Goal: Information Seeking & Learning: Learn about a topic

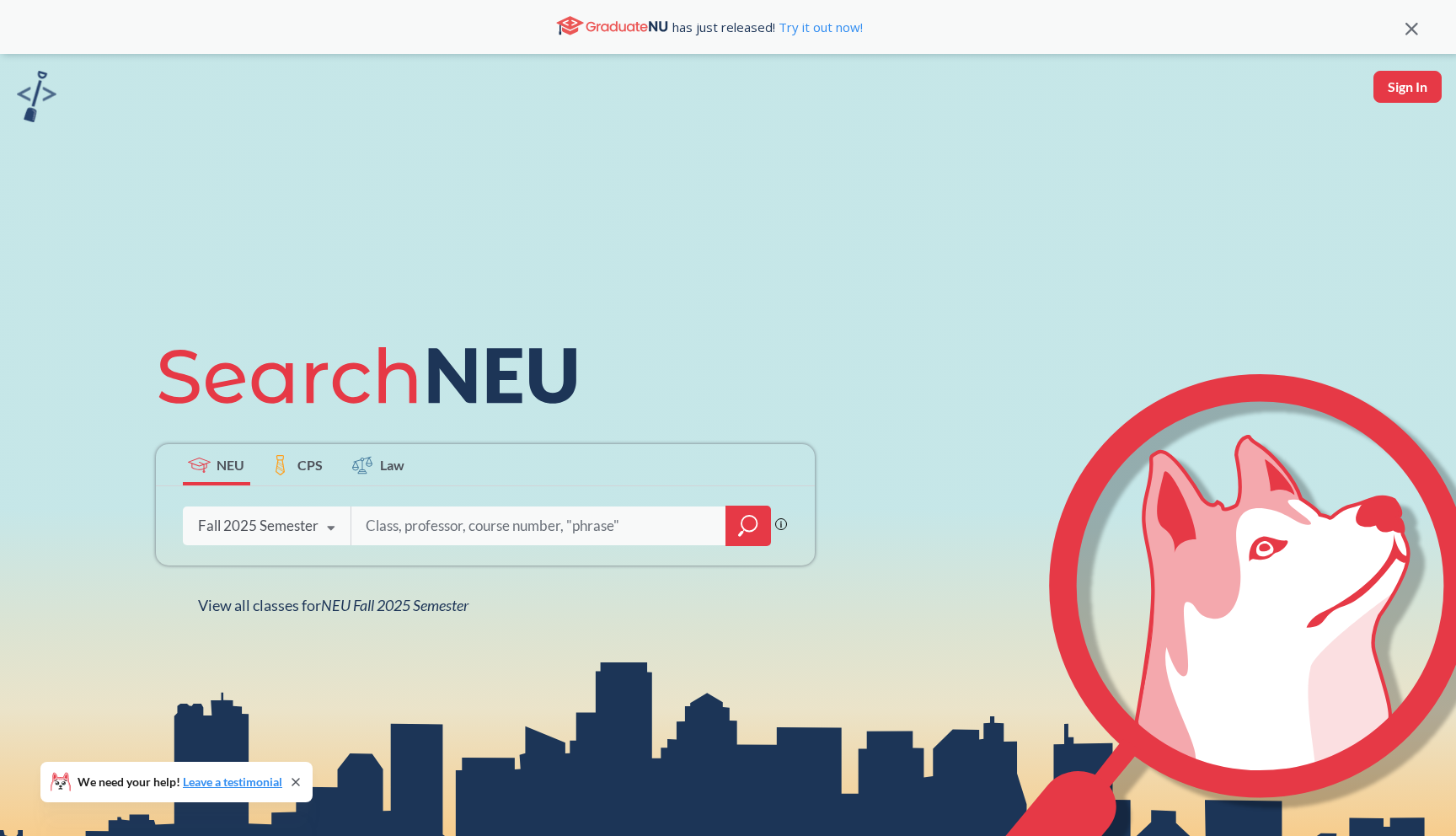
click at [403, 521] on input "search" at bounding box center [539, 526] width 350 height 36
type input "Jessica Zhao"
type input "1800"
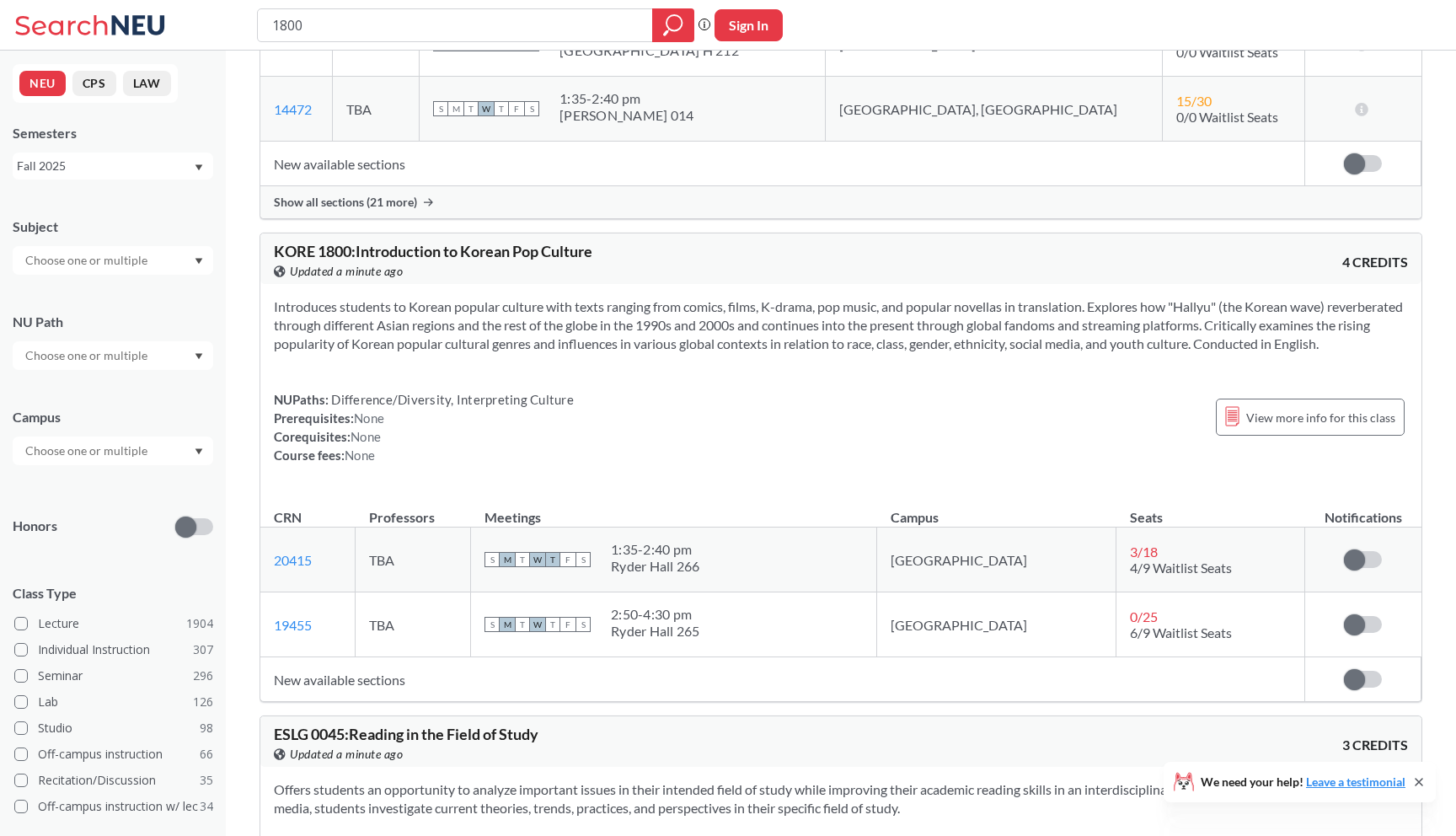
scroll to position [962, 0]
click at [417, 600] on td "TBA" at bounding box center [413, 626] width 116 height 65
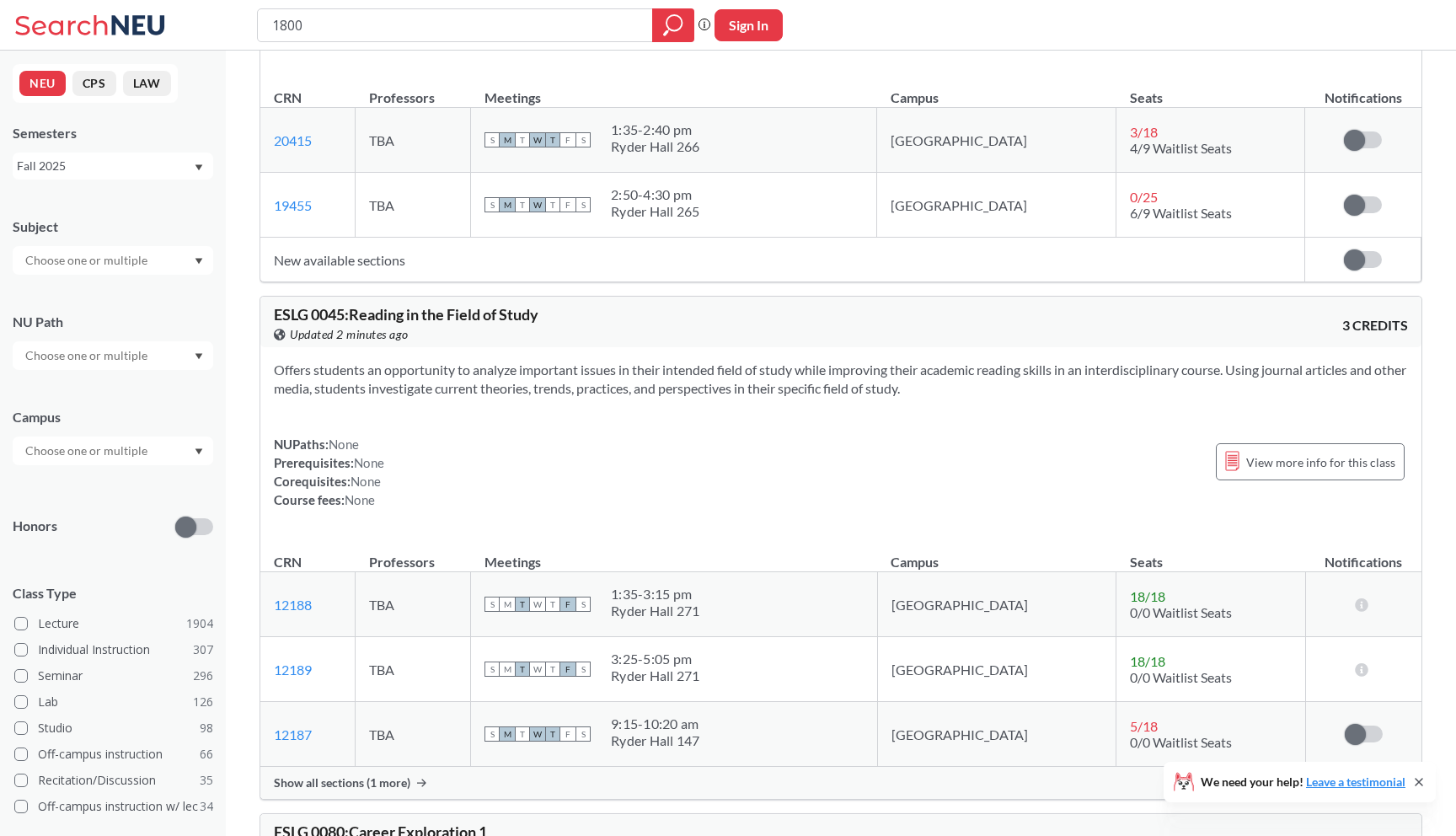
scroll to position [1536, 0]
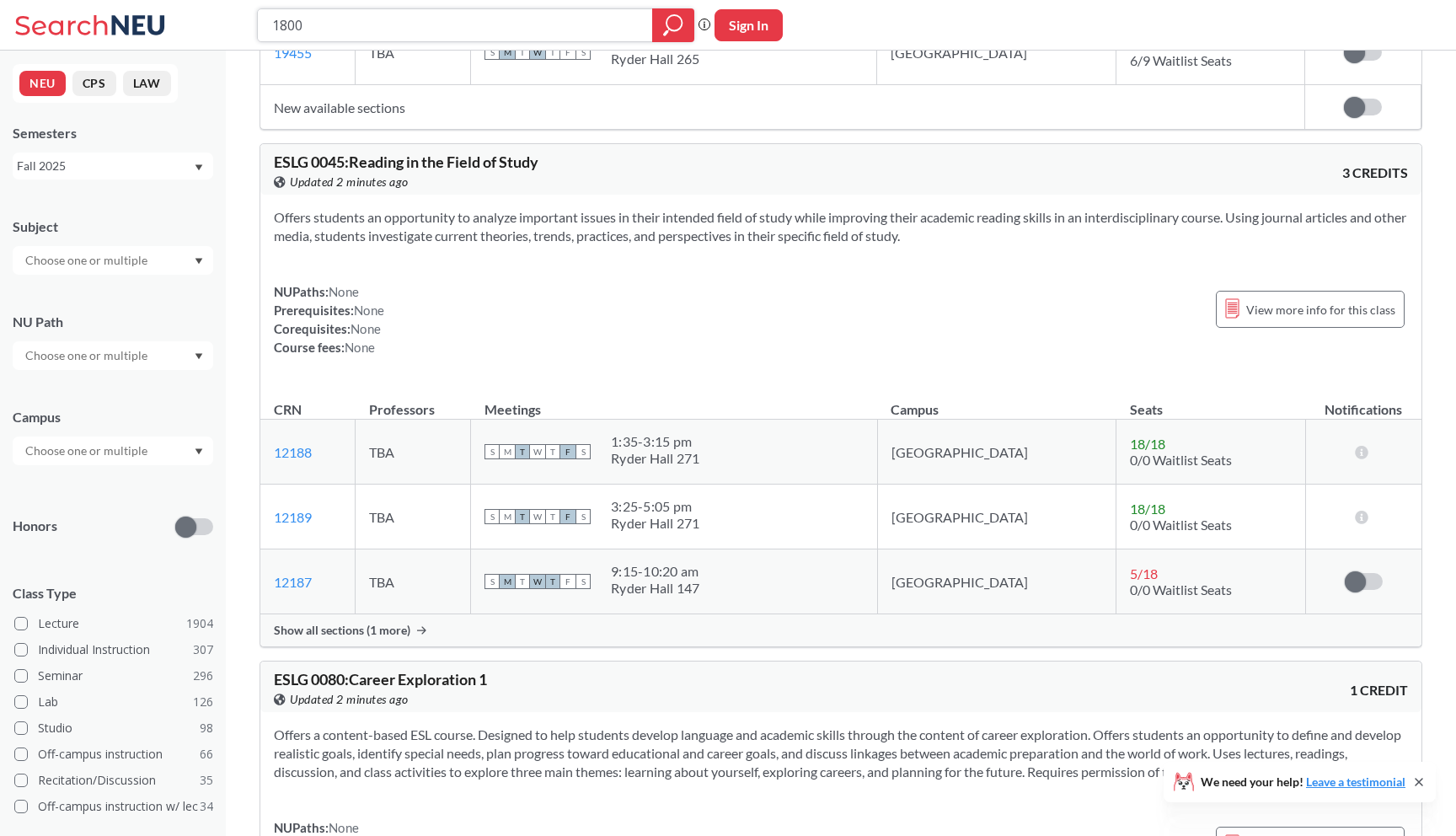
click at [549, 31] on input "1800" at bounding box center [455, 26] width 370 height 29
type input "1"
type input "1101"
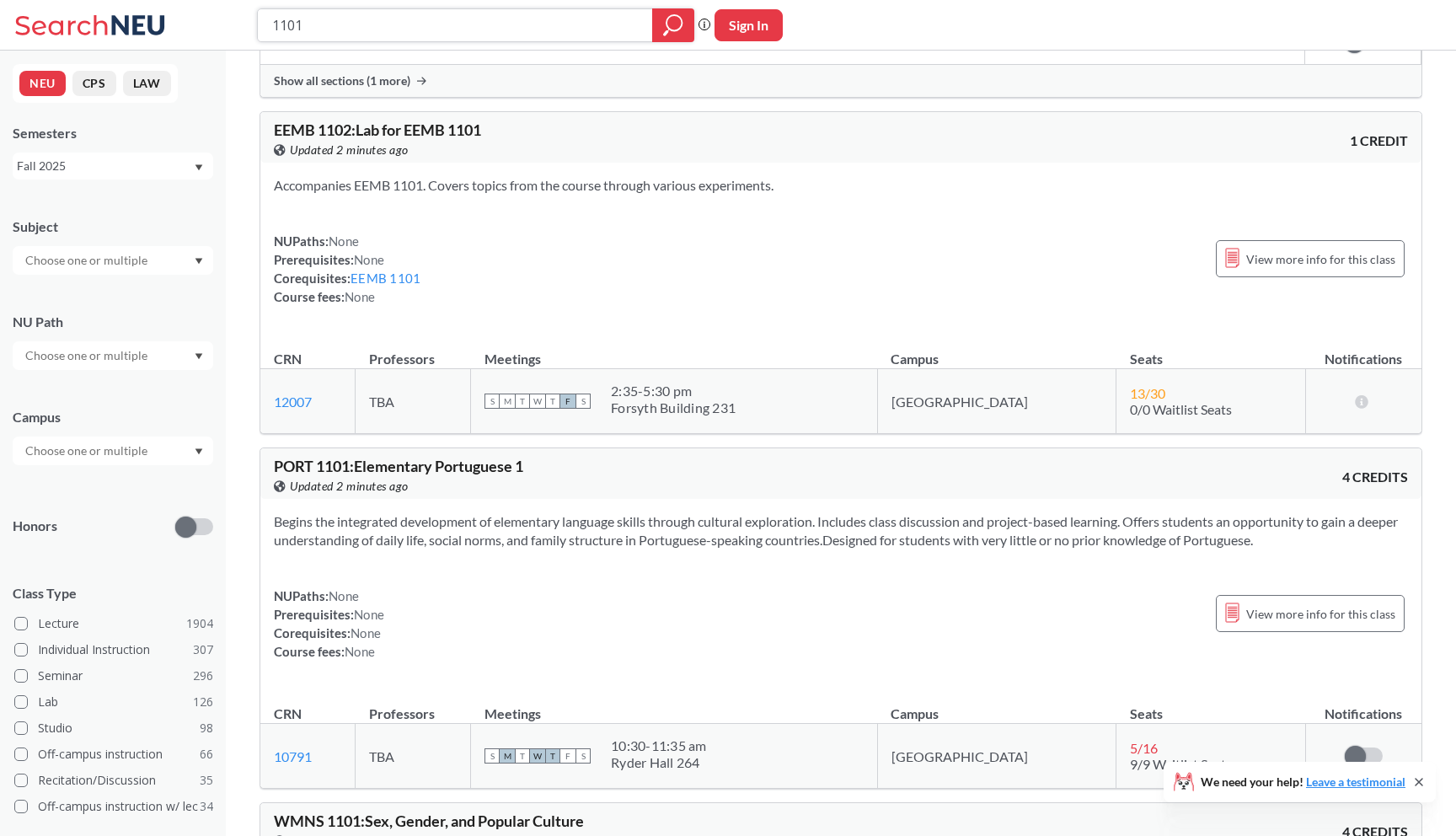
scroll to position [883, 0]
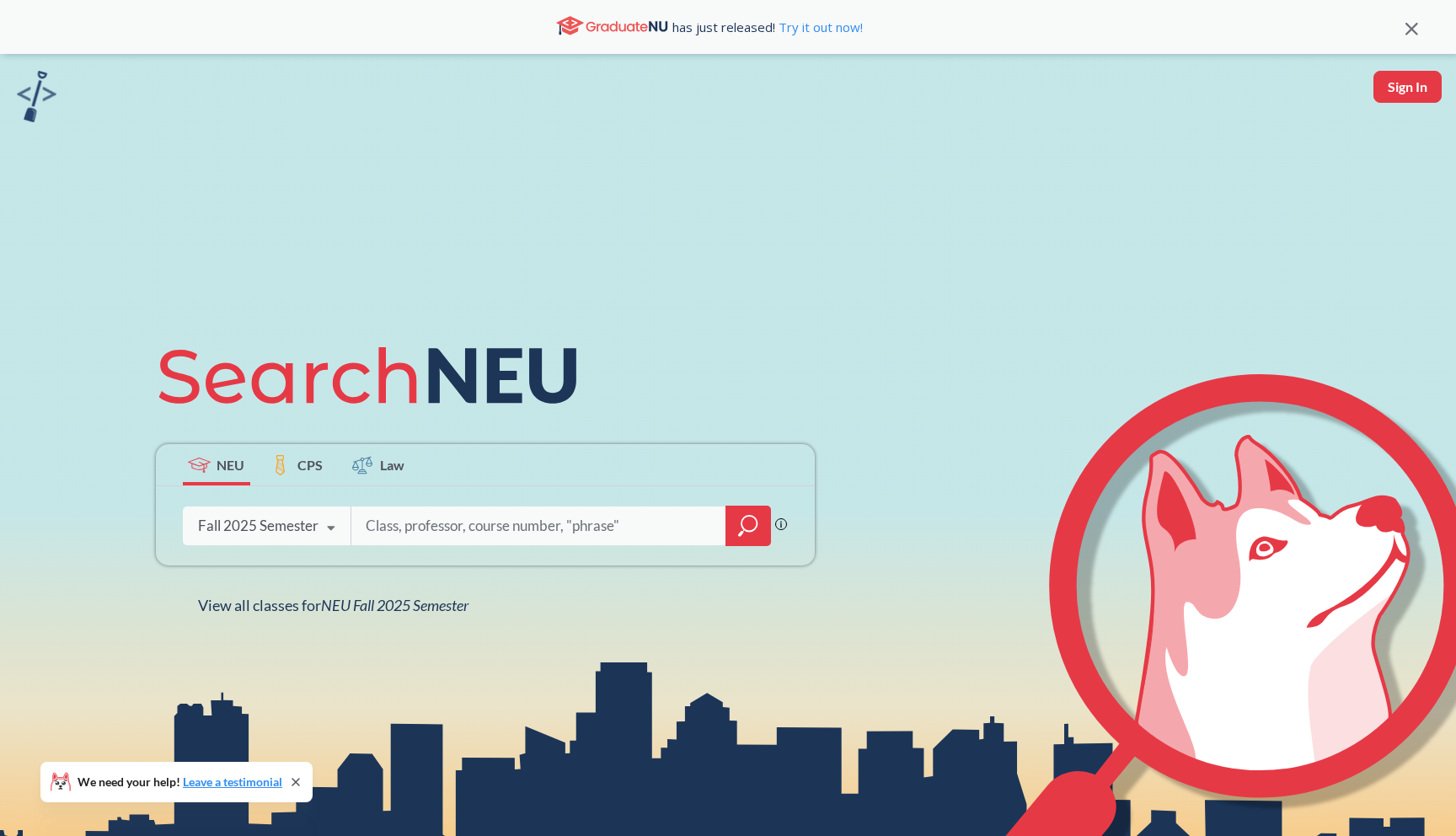
click at [438, 532] on input "search" at bounding box center [539, 526] width 350 height 36
type input "1850"
click at [743, 515] on icon "magnifying glass" at bounding box center [748, 526] width 20 height 24
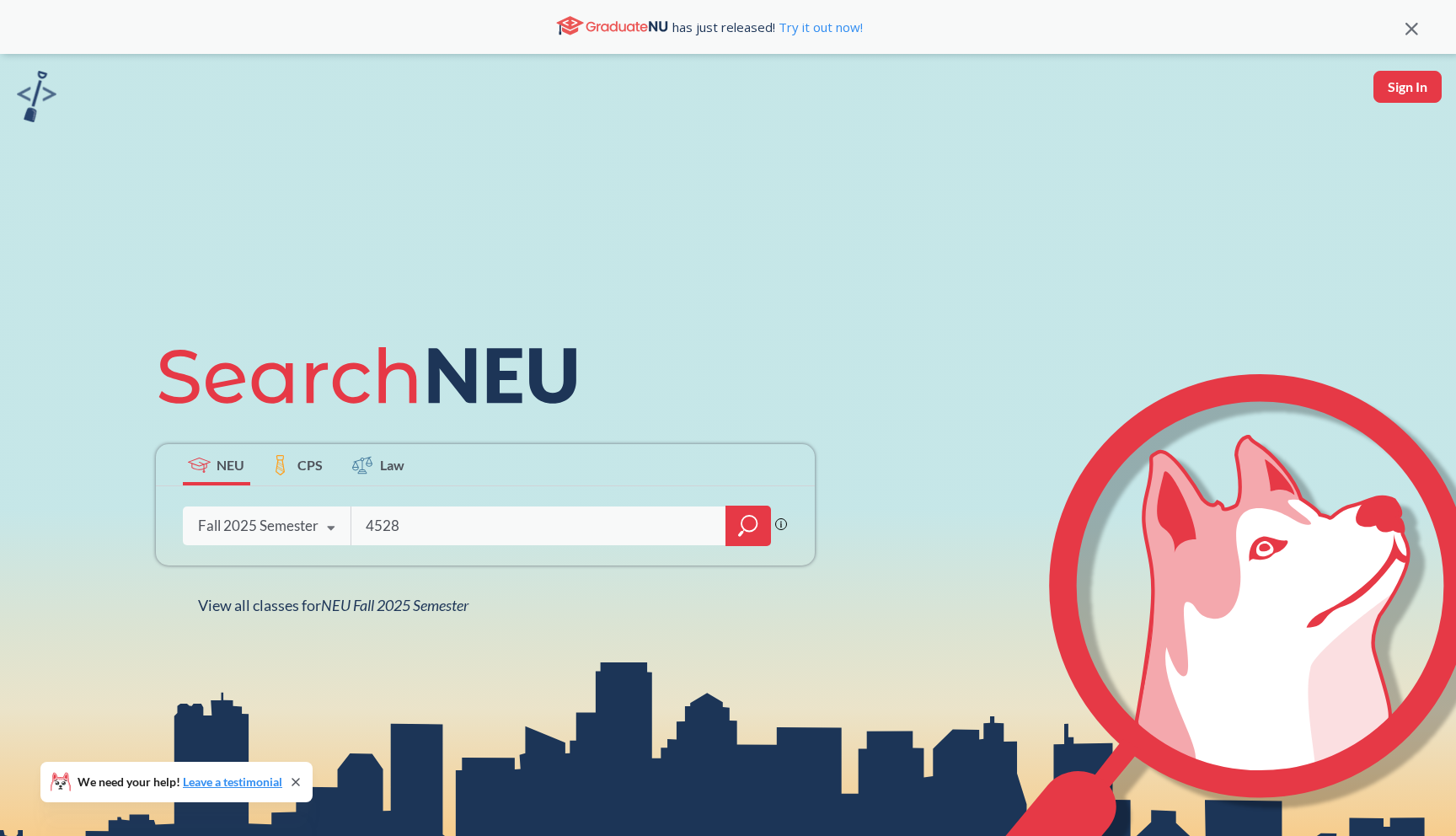
type input "4528"
click at [740, 520] on icon "magnifying glass" at bounding box center [748, 526] width 20 height 24
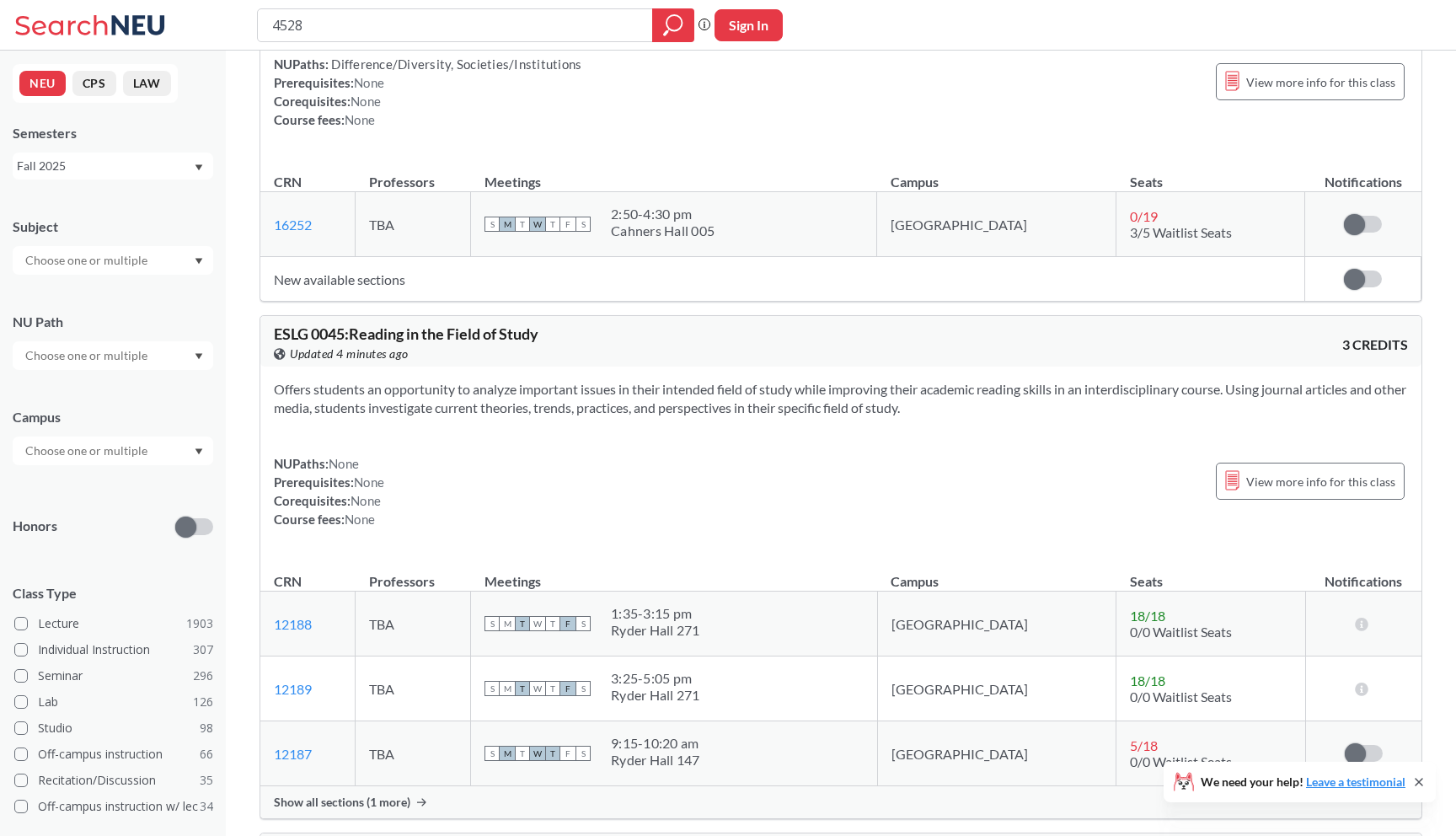
scroll to position [204, 0]
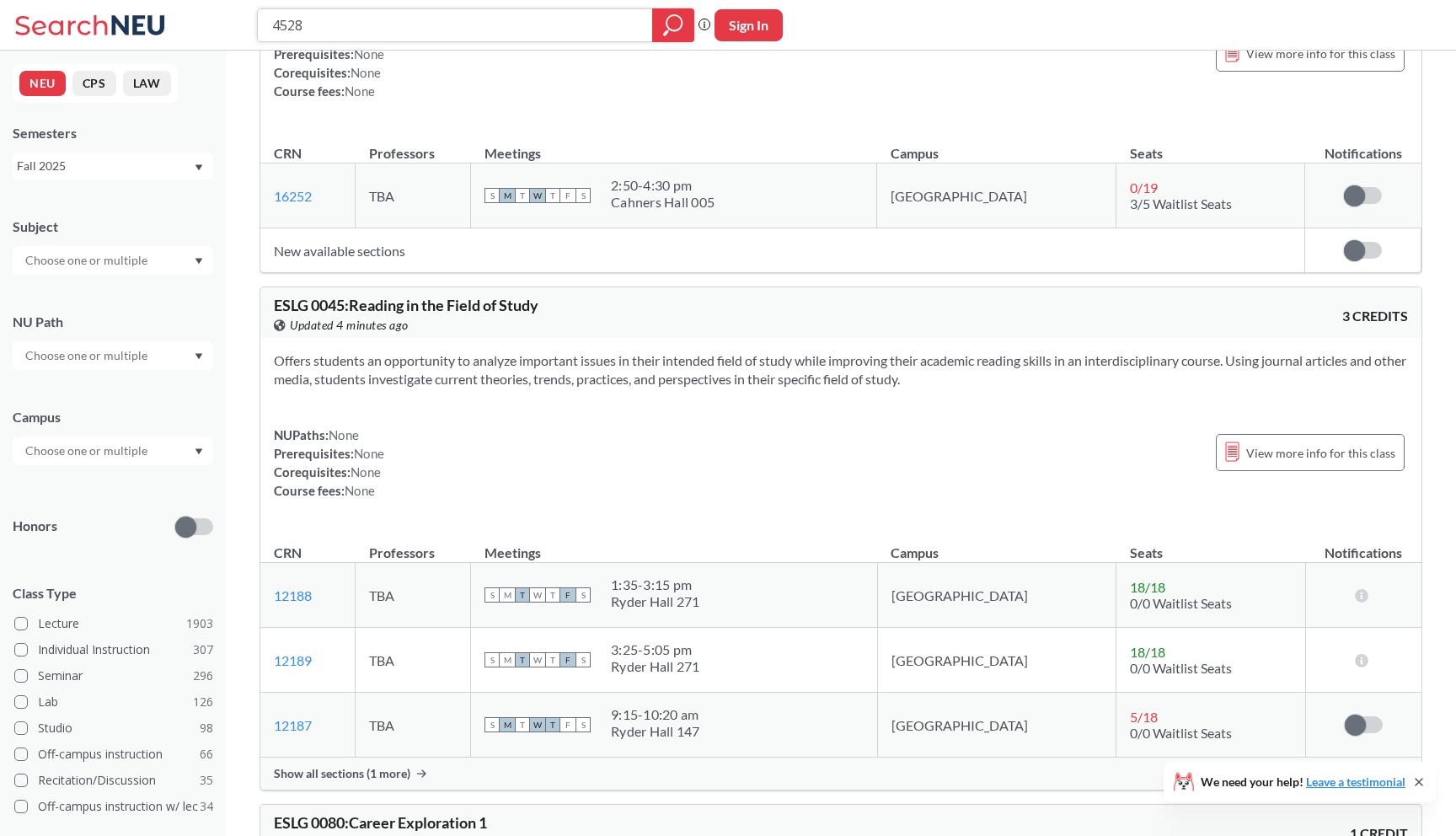
drag, startPoint x: 383, startPoint y: 31, endPoint x: 203, endPoint y: 22, distance: 180.2
click at [207, 23] on div "4528 Phrase search guarantees the exact search appears in the results. Ex. If y…" at bounding box center [728, 25] width 1456 height 50
type input "1150"
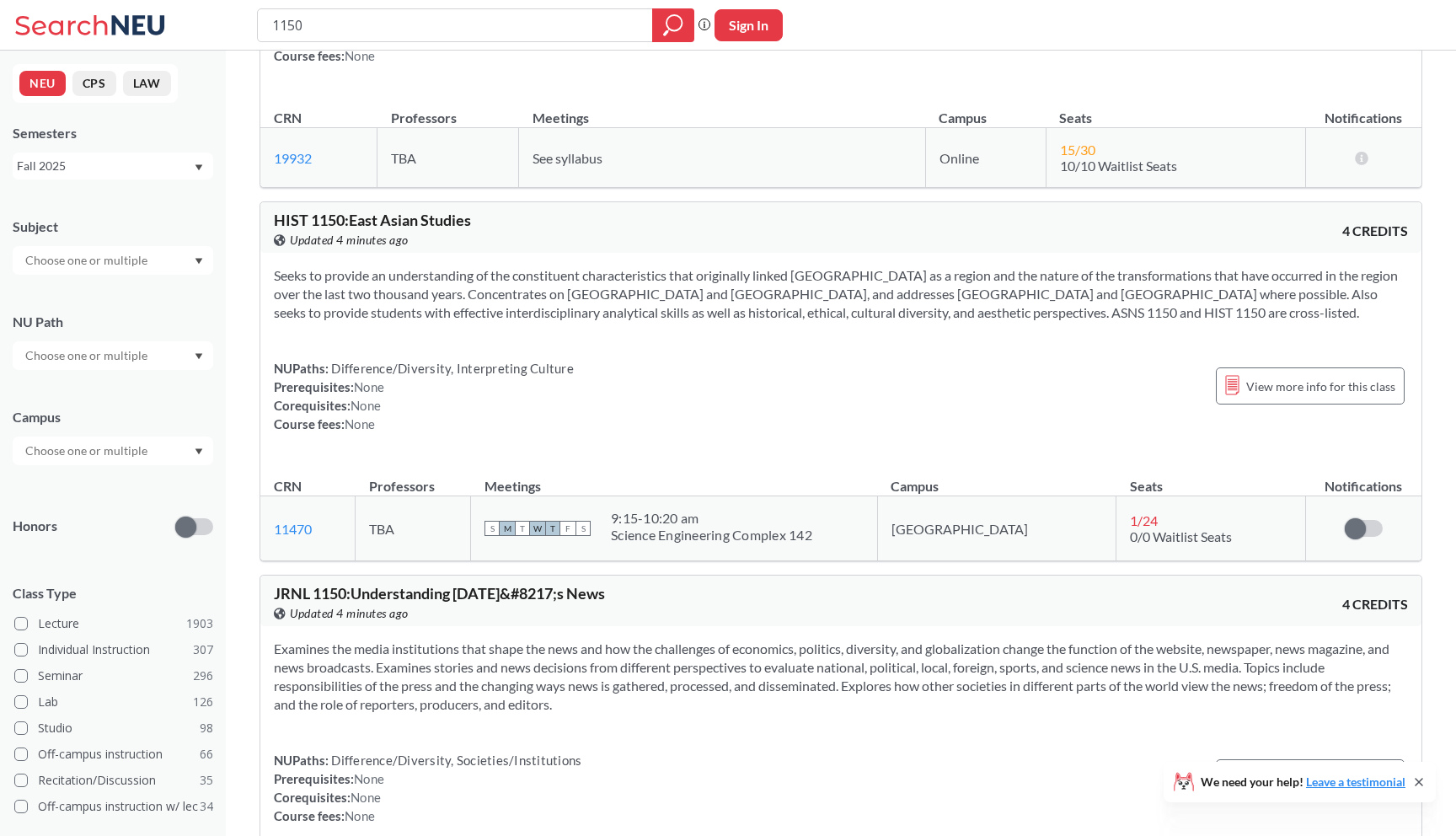
scroll to position [2214, 0]
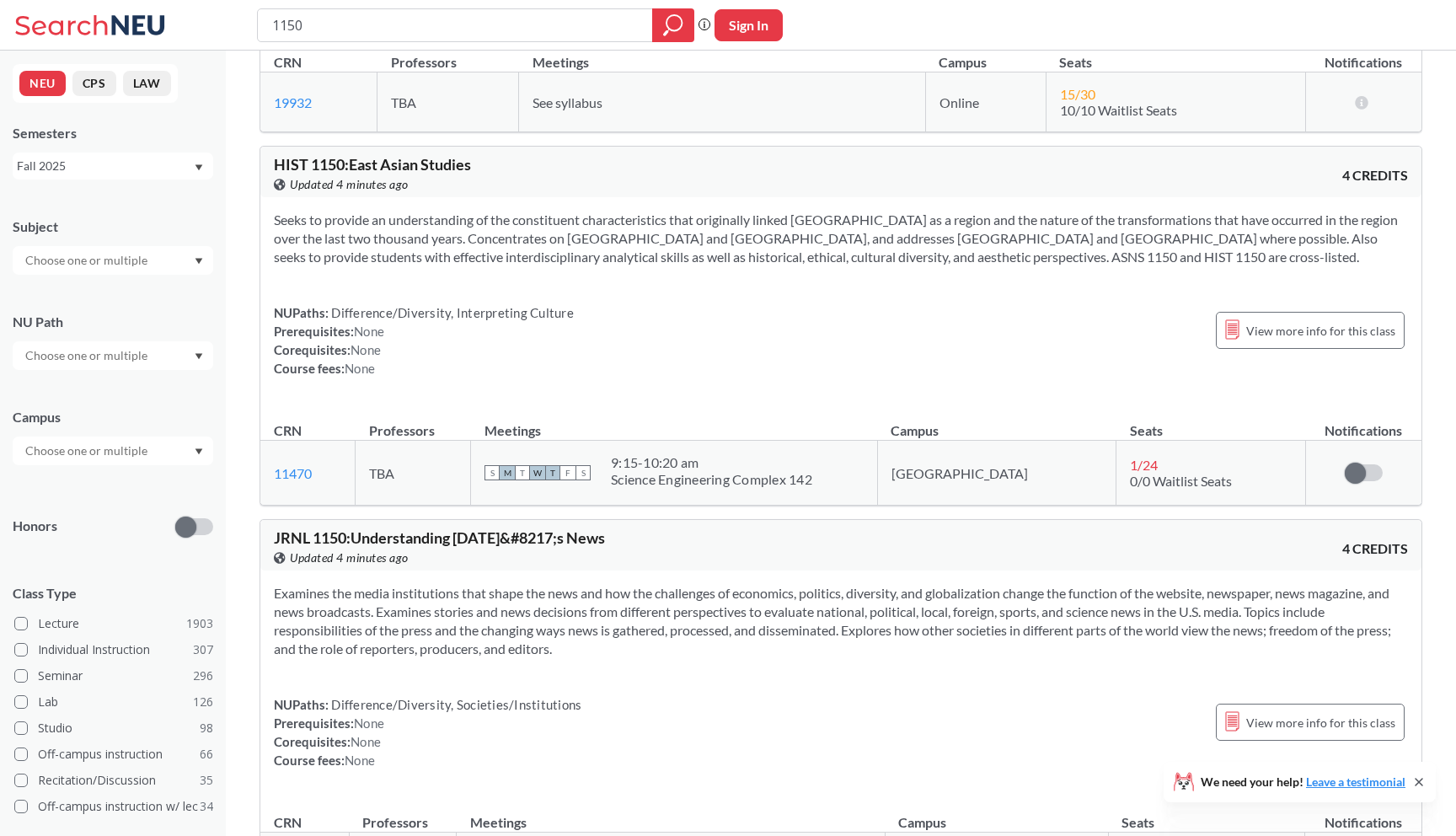
drag, startPoint x: 1404, startPoint y: 361, endPoint x: 1388, endPoint y: 361, distance: 16.0
click at [1389, 361] on div "NUPaths: Difference/Diversity, Interpreting Culture Prerequisites: None Corequi…" at bounding box center [841, 340] width 1135 height 74
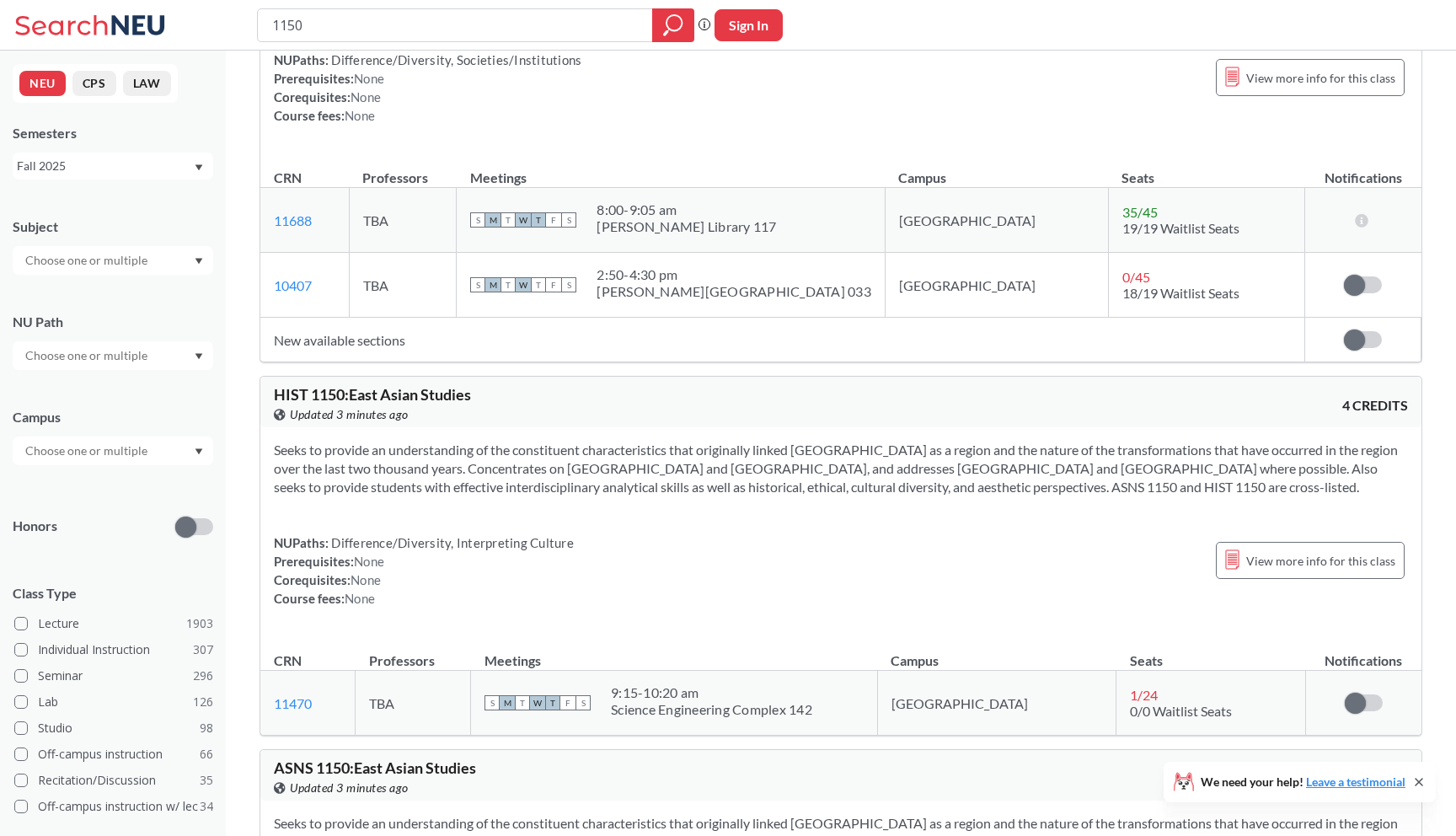
scroll to position [2518, 0]
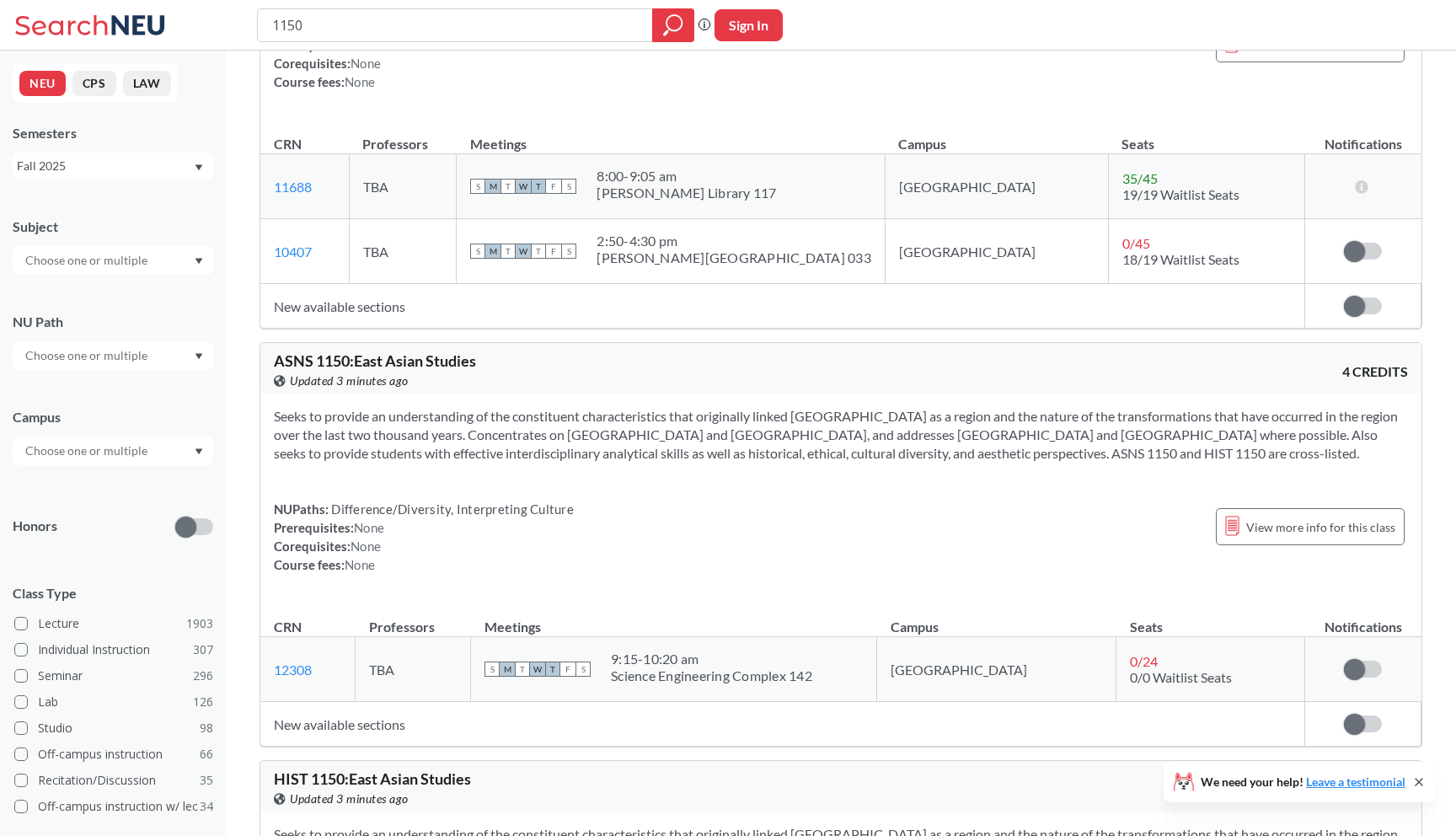
click at [393, 6] on div "1150 Phrase search guarantees the exact search appears in the results. Ex. If y…" at bounding box center [728, 25] width 1456 height 50
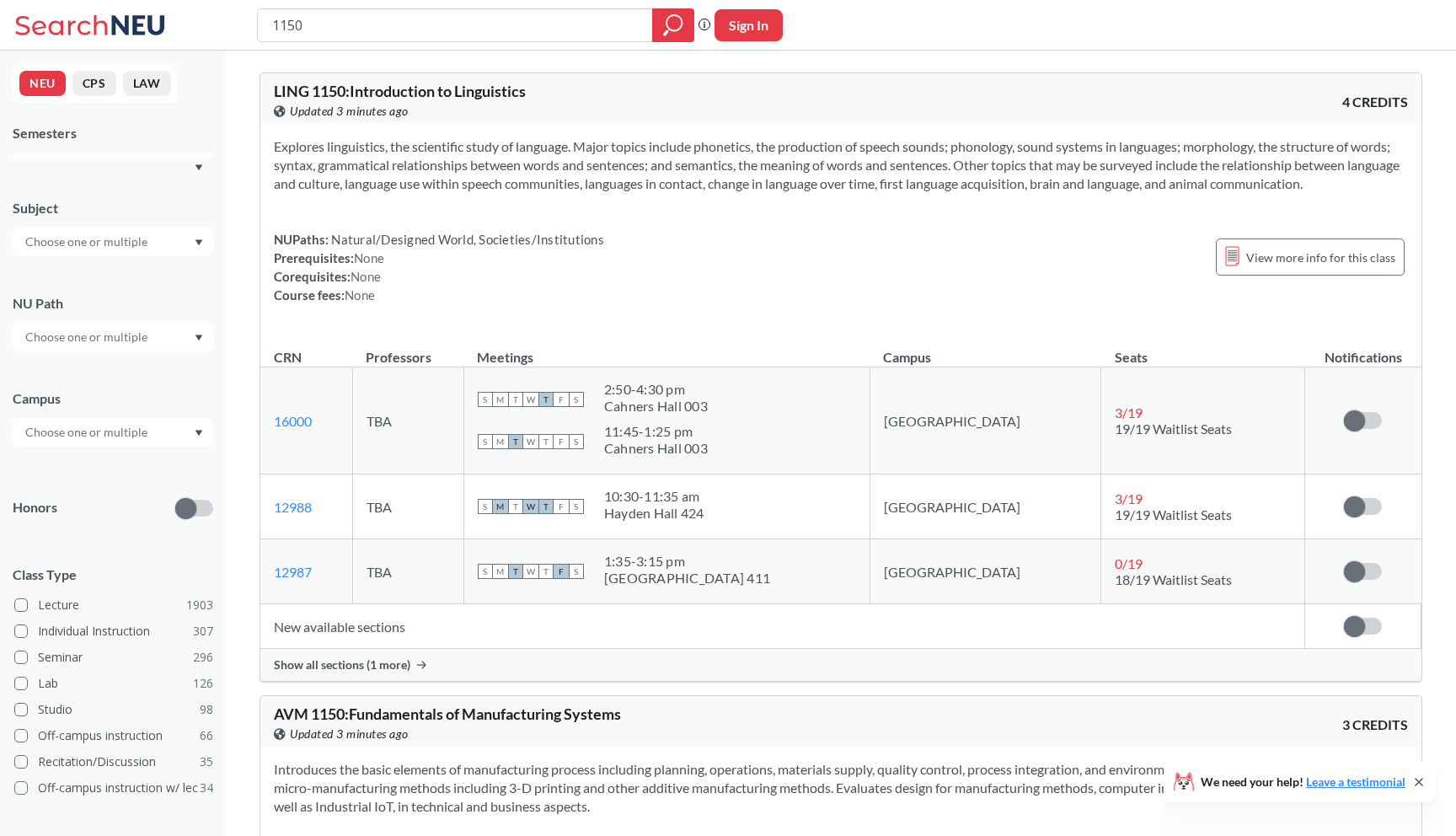
scroll to position [2518, 0]
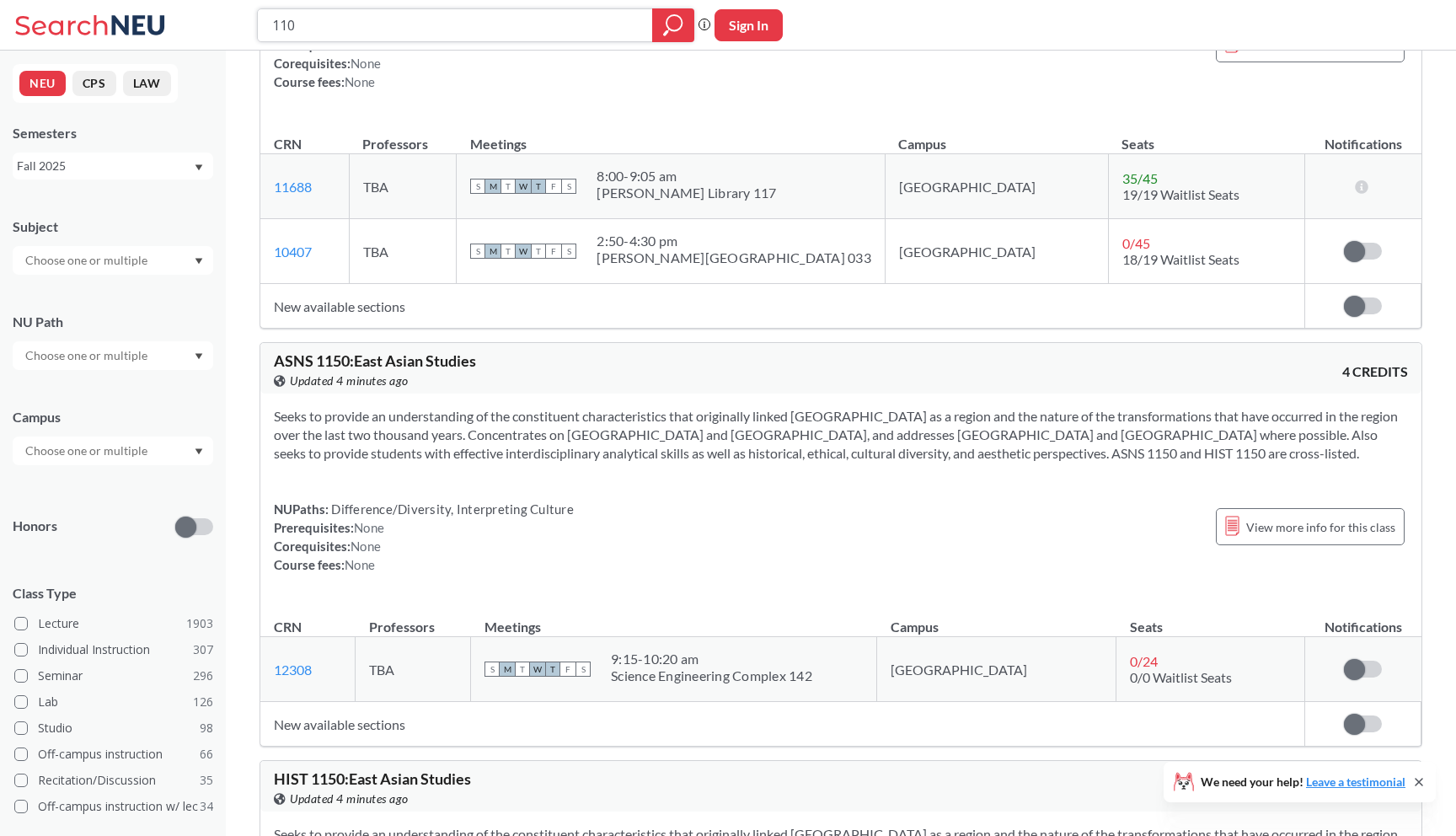
type input "1101"
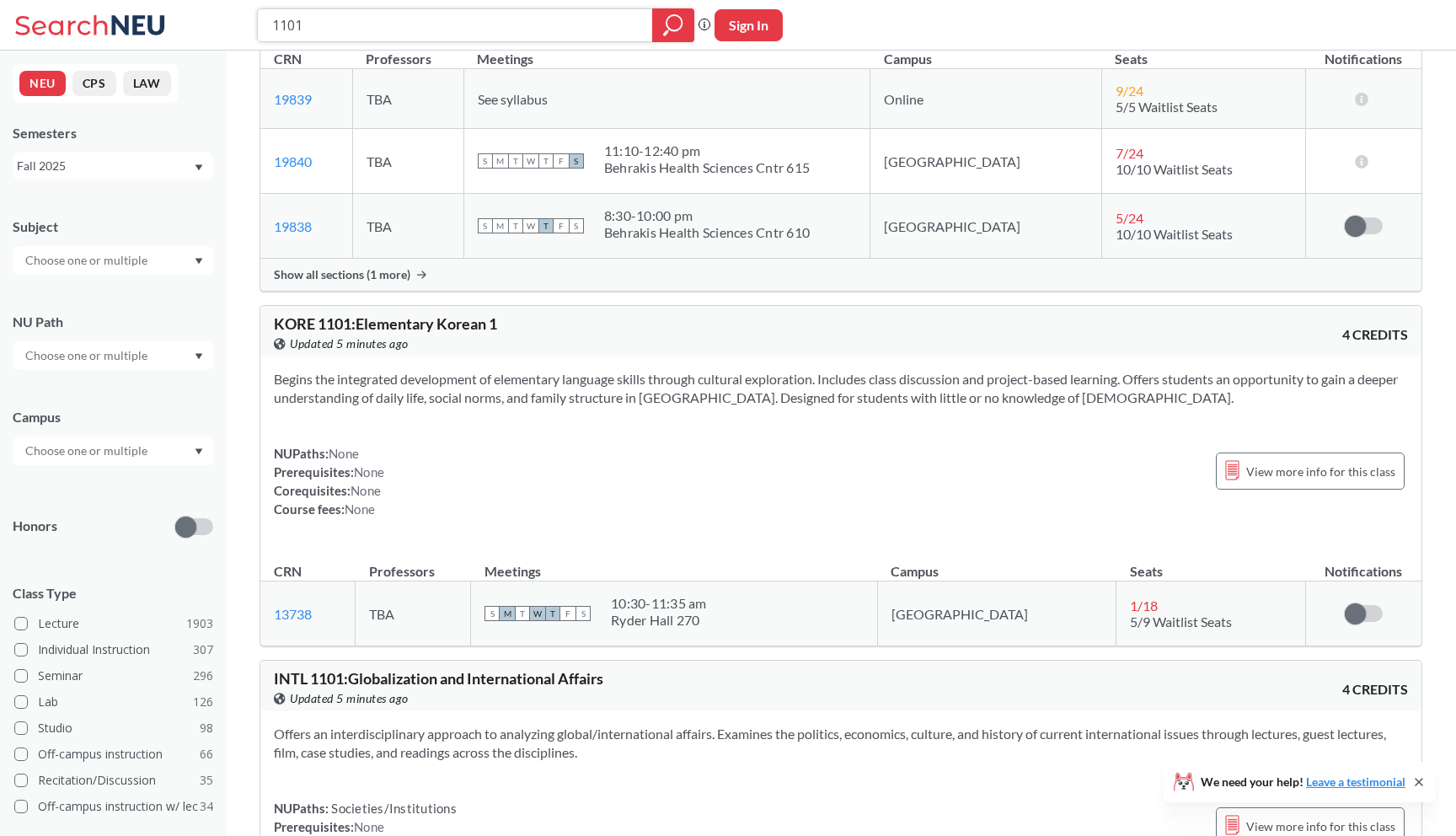
scroll to position [2506, 0]
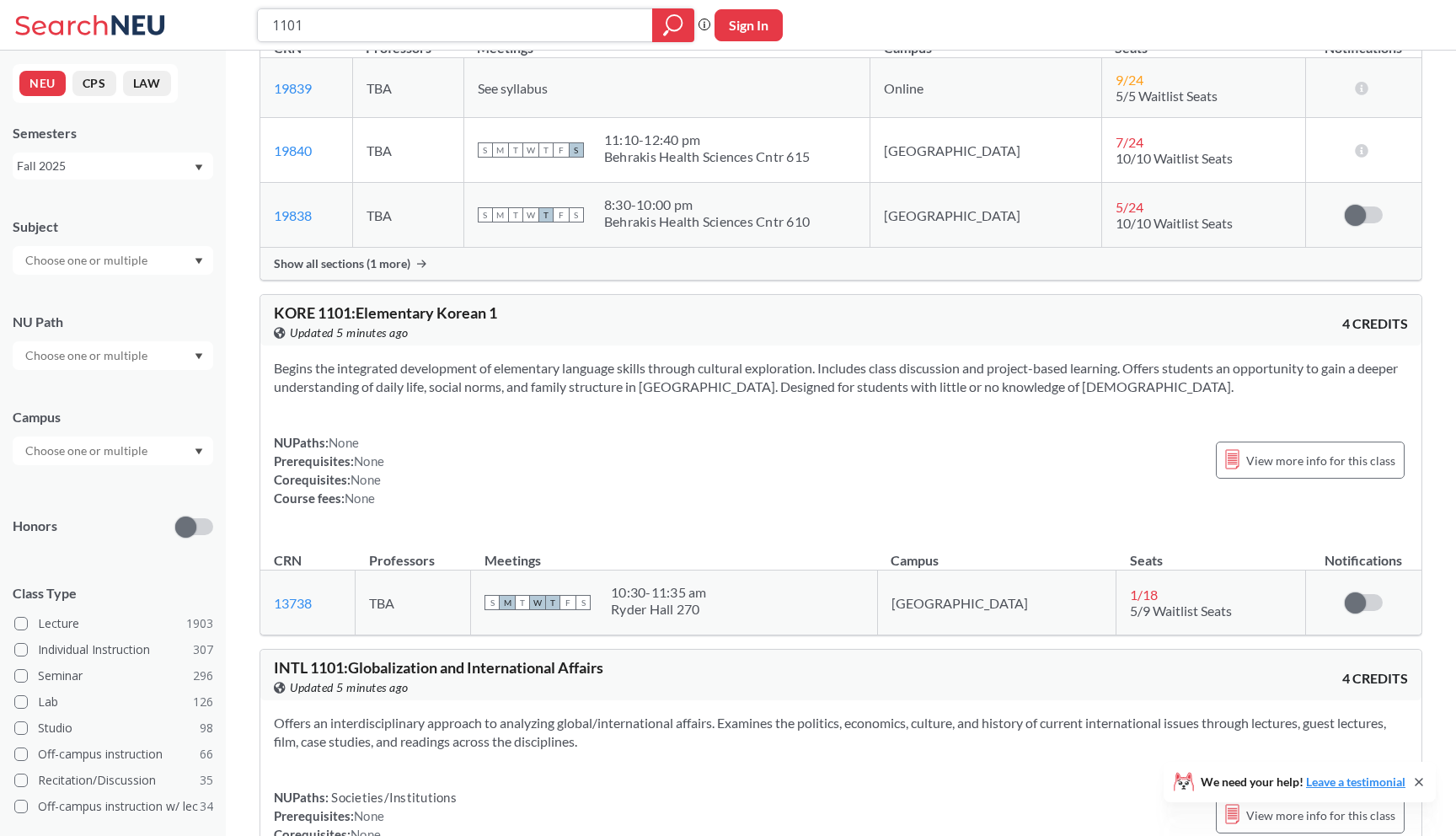
click at [273, 37] on input "1101" at bounding box center [455, 26] width 370 height 29
click at [274, 30] on input "1101" at bounding box center [455, 26] width 370 height 29
type input "psyc 1101"
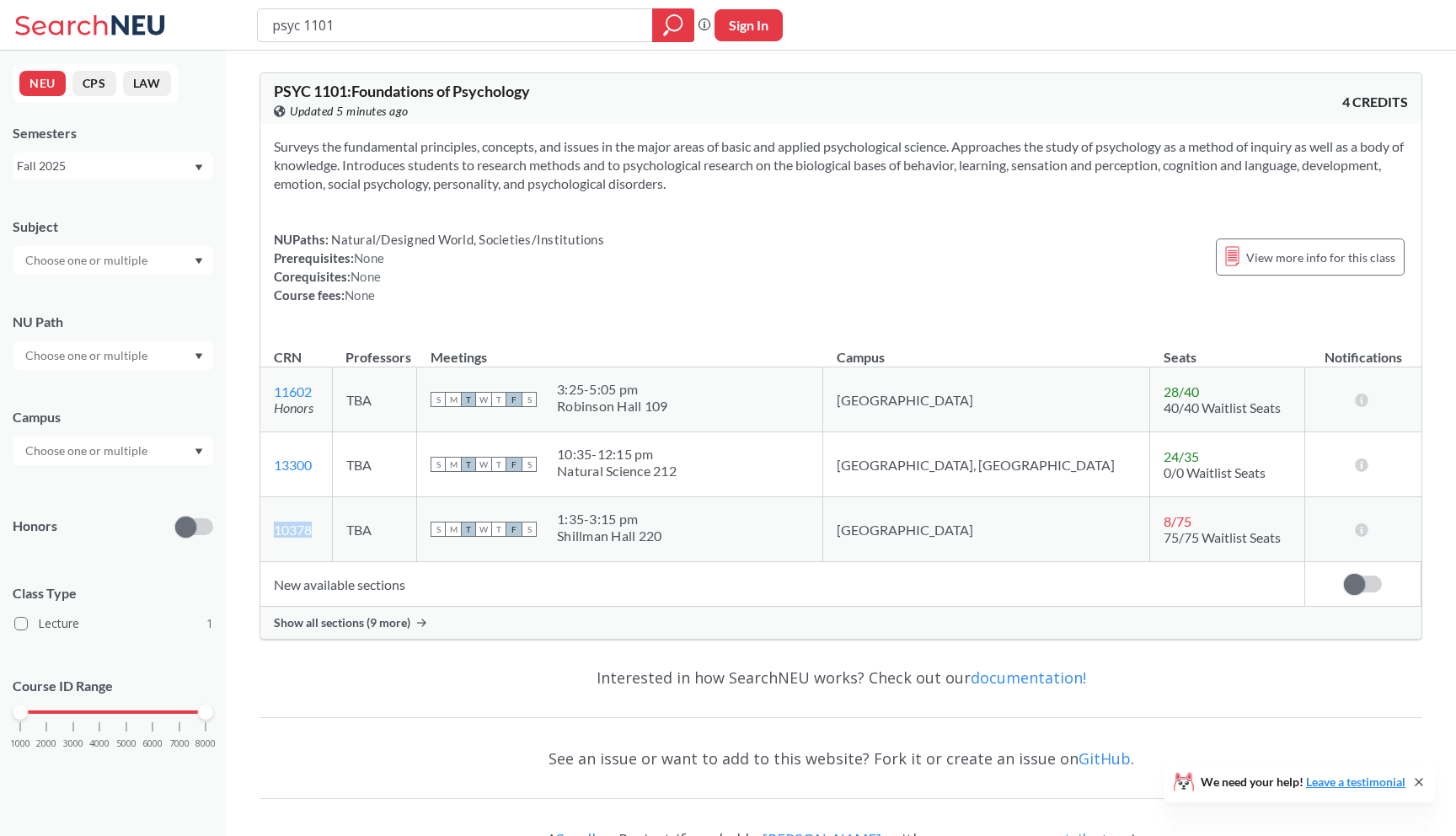
drag, startPoint x: 330, startPoint y: 526, endPoint x: 270, endPoint y: 528, distance: 60.0
click at [269, 528] on td "10378 View this section on Banner." at bounding box center [296, 530] width 71 height 65
copy link "10378"
click at [436, 37] on input "psyc 1101" at bounding box center [455, 26] width 370 height 29
type input "p"
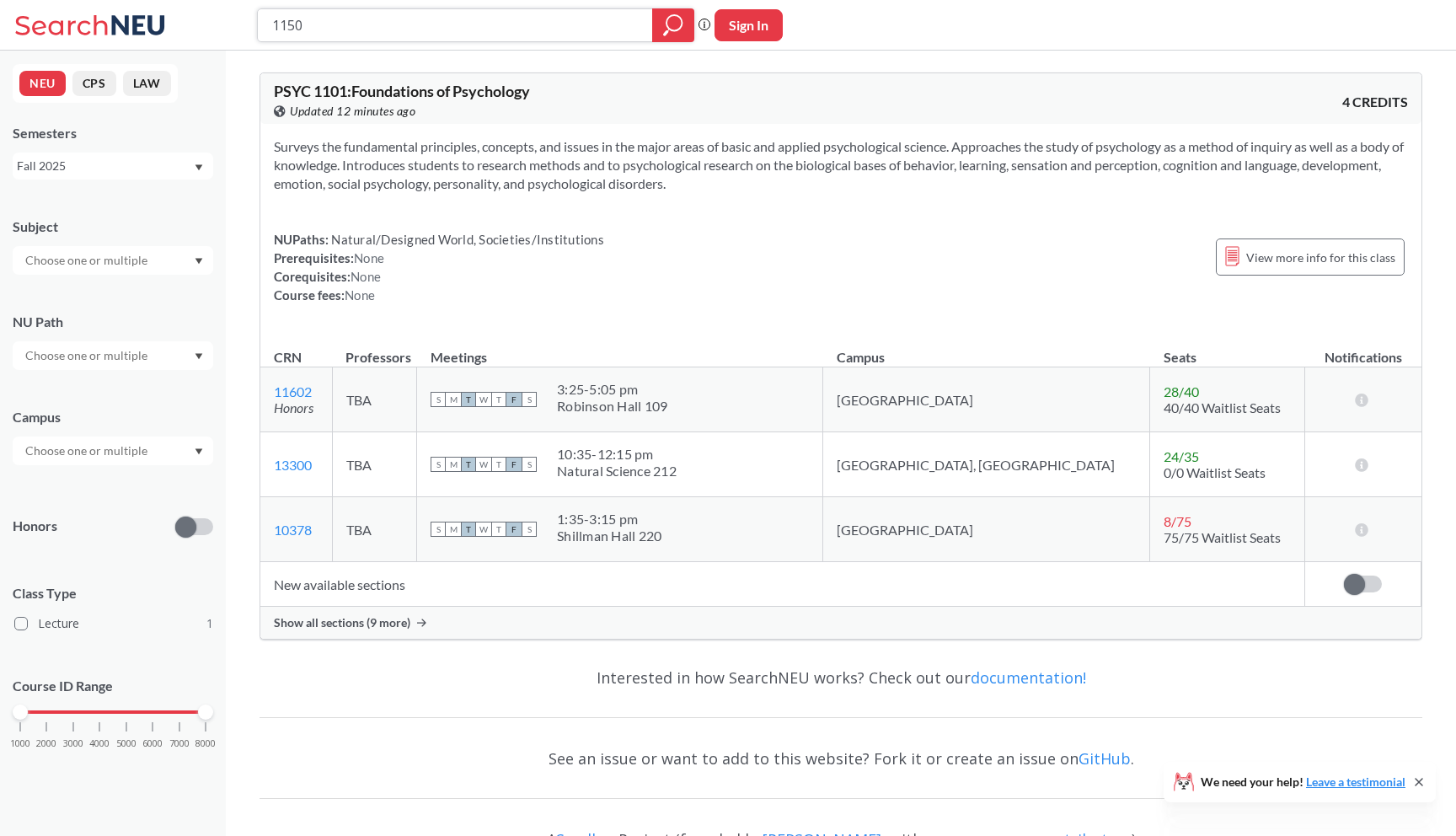
type input "1150"
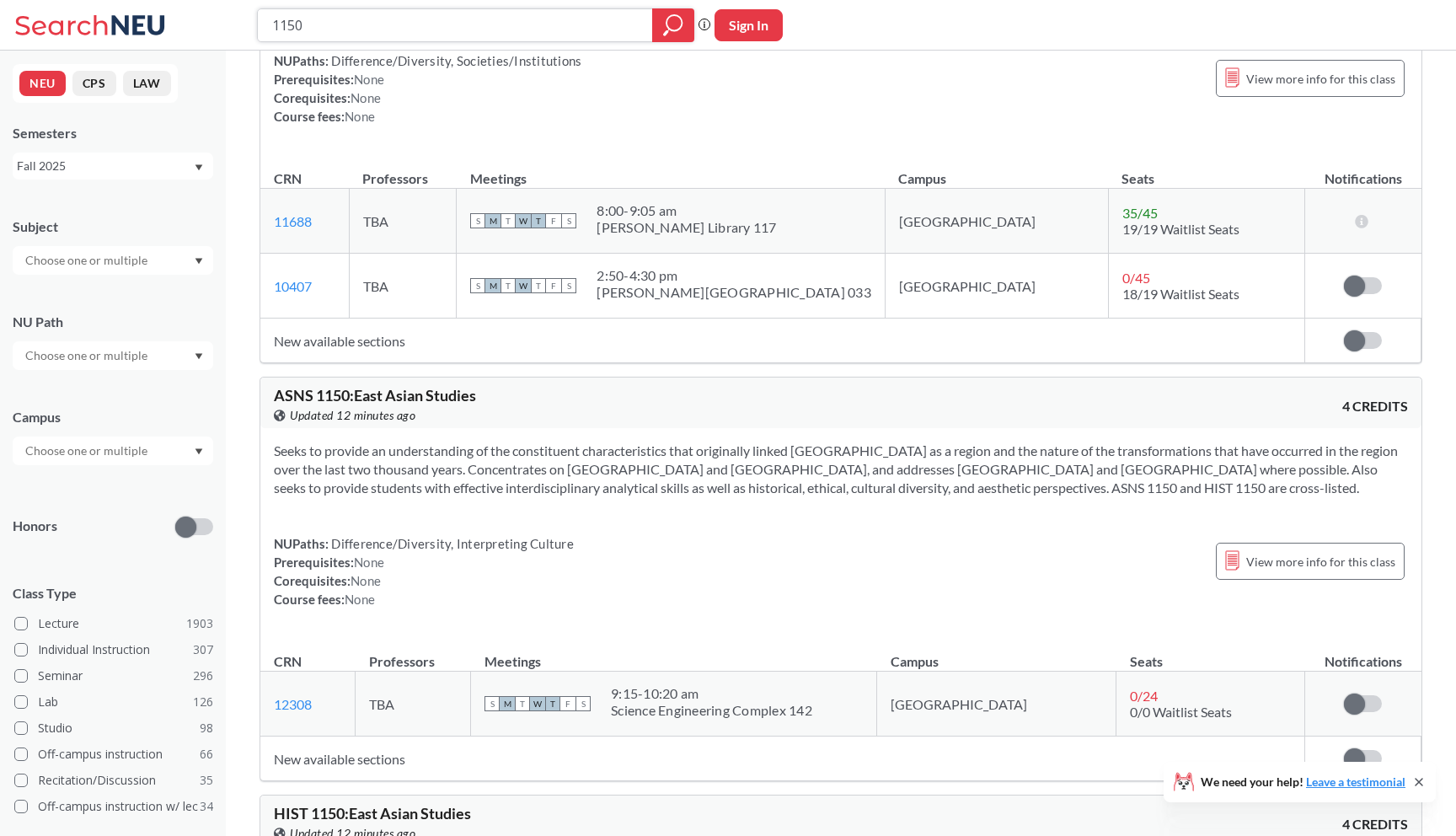
scroll to position [2079, 0]
click at [727, 629] on div "Seeks to provide an understanding of the constituent characteristics that origi…" at bounding box center [840, 531] width 1161 height 208
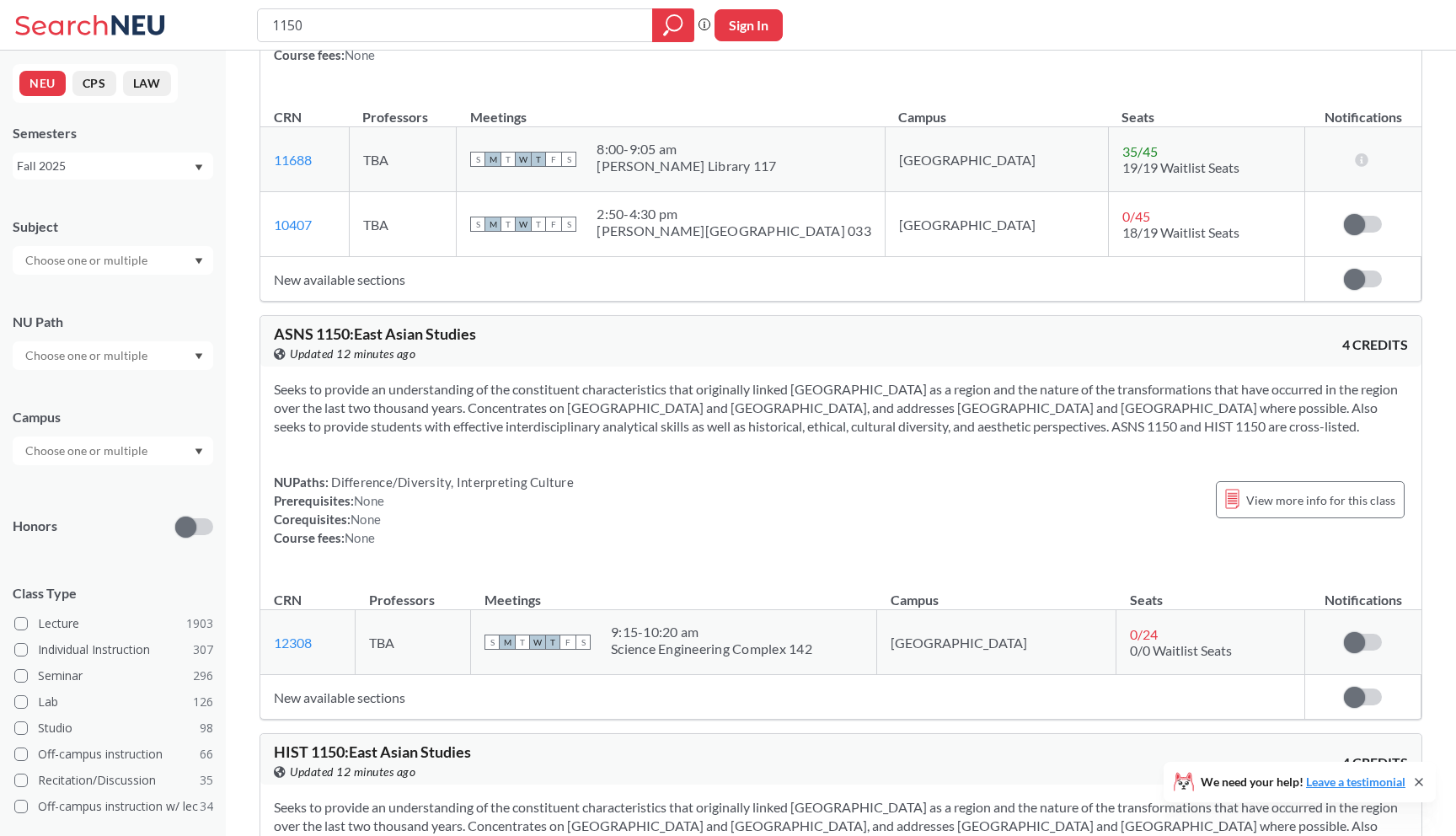
scroll to position [2165, 0]
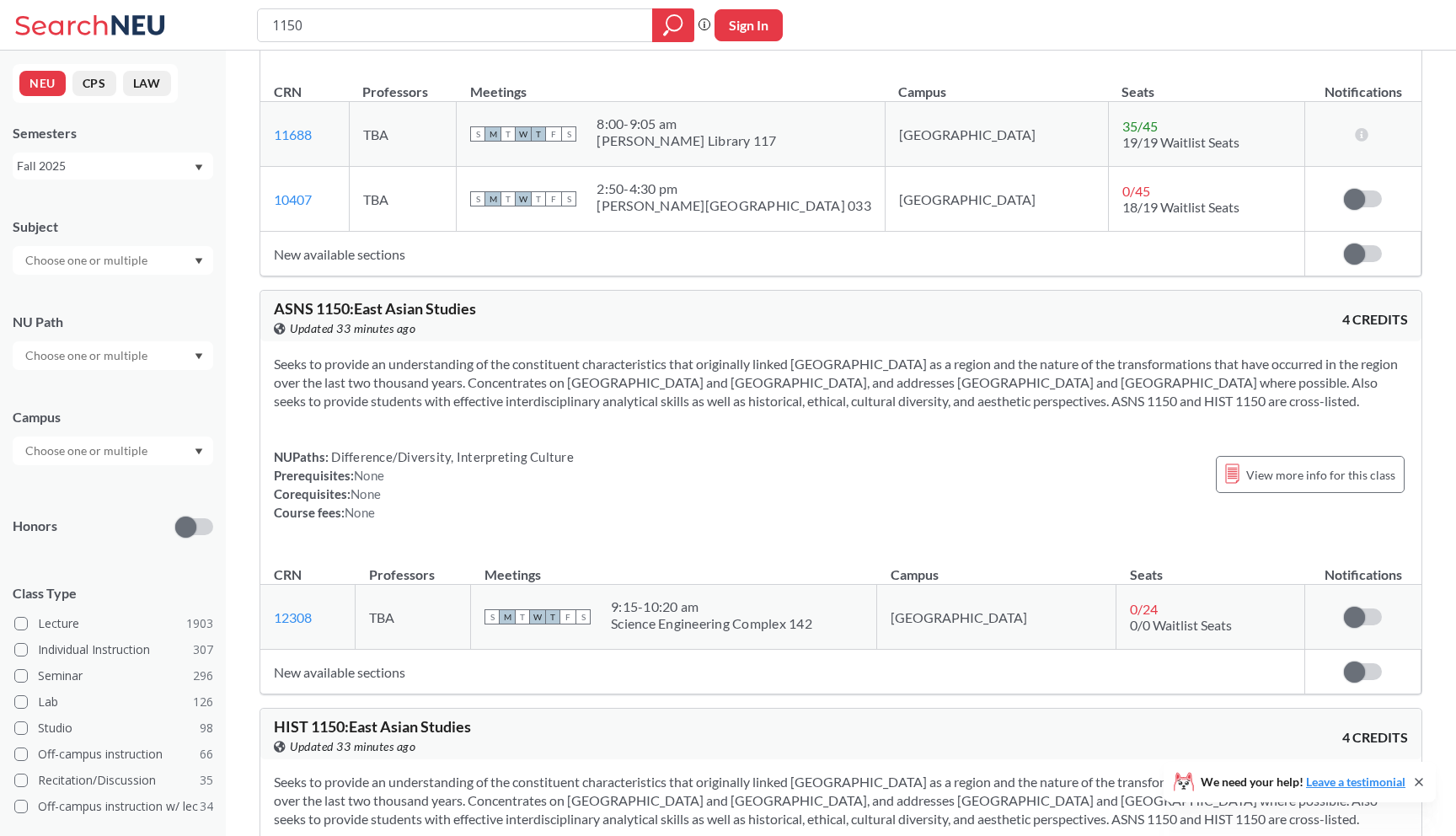
click at [373, 9] on div "1150" at bounding box center [475, 26] width 437 height 34
click at [373, 19] on input "1150" at bounding box center [455, 26] width 370 height 29
drag, startPoint x: 375, startPoint y: 27, endPoint x: 180, endPoint y: 6, distance: 196.1
click at [191, 9] on div "1150 Phrase search guarantees the exact search appears in the results. Ex. If y…" at bounding box center [728, 25] width 1456 height 50
type input "1"
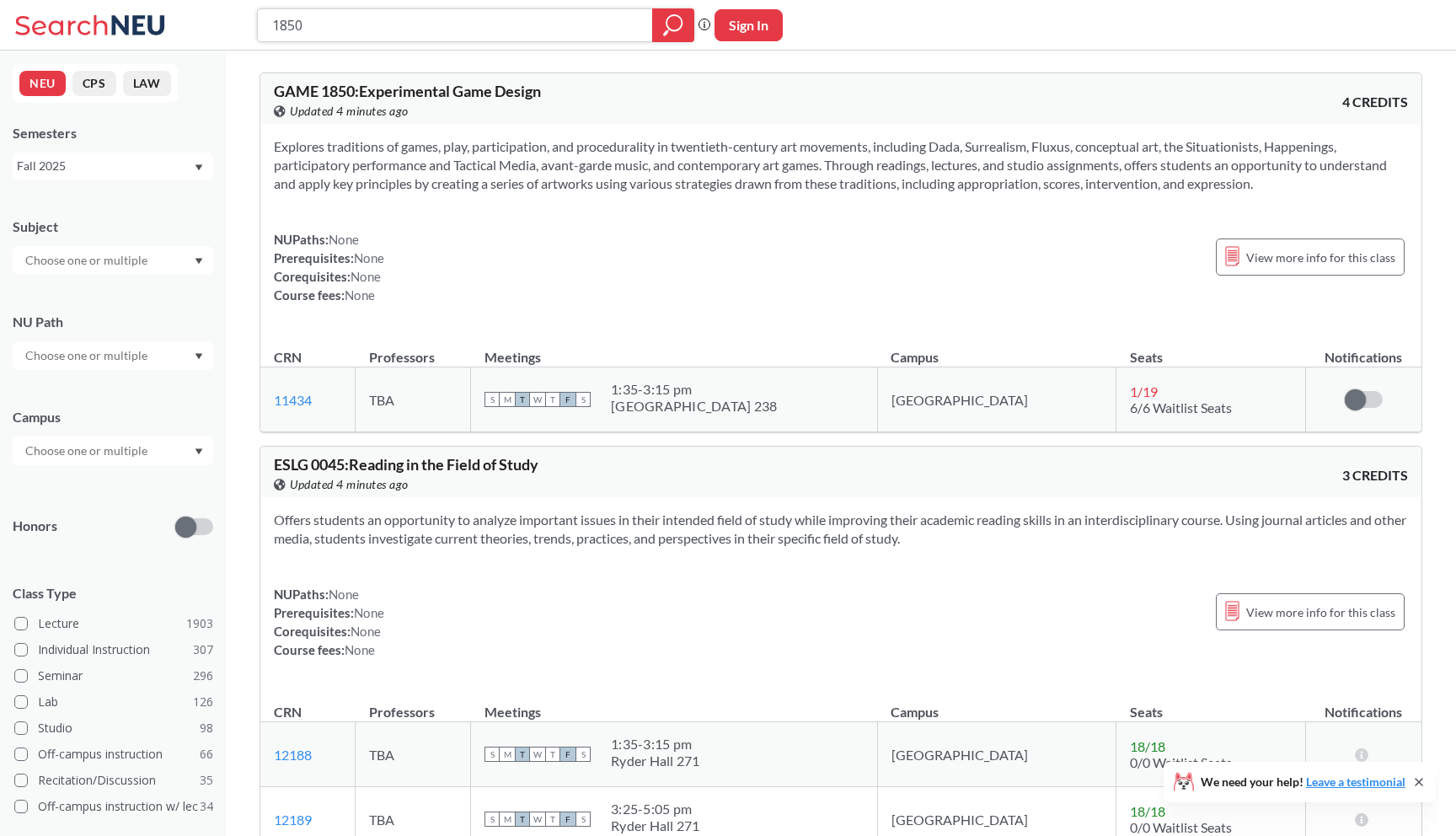
click at [502, 31] on input "1850" at bounding box center [455, 26] width 370 height 29
